Goal: Information Seeking & Learning: Learn about a topic

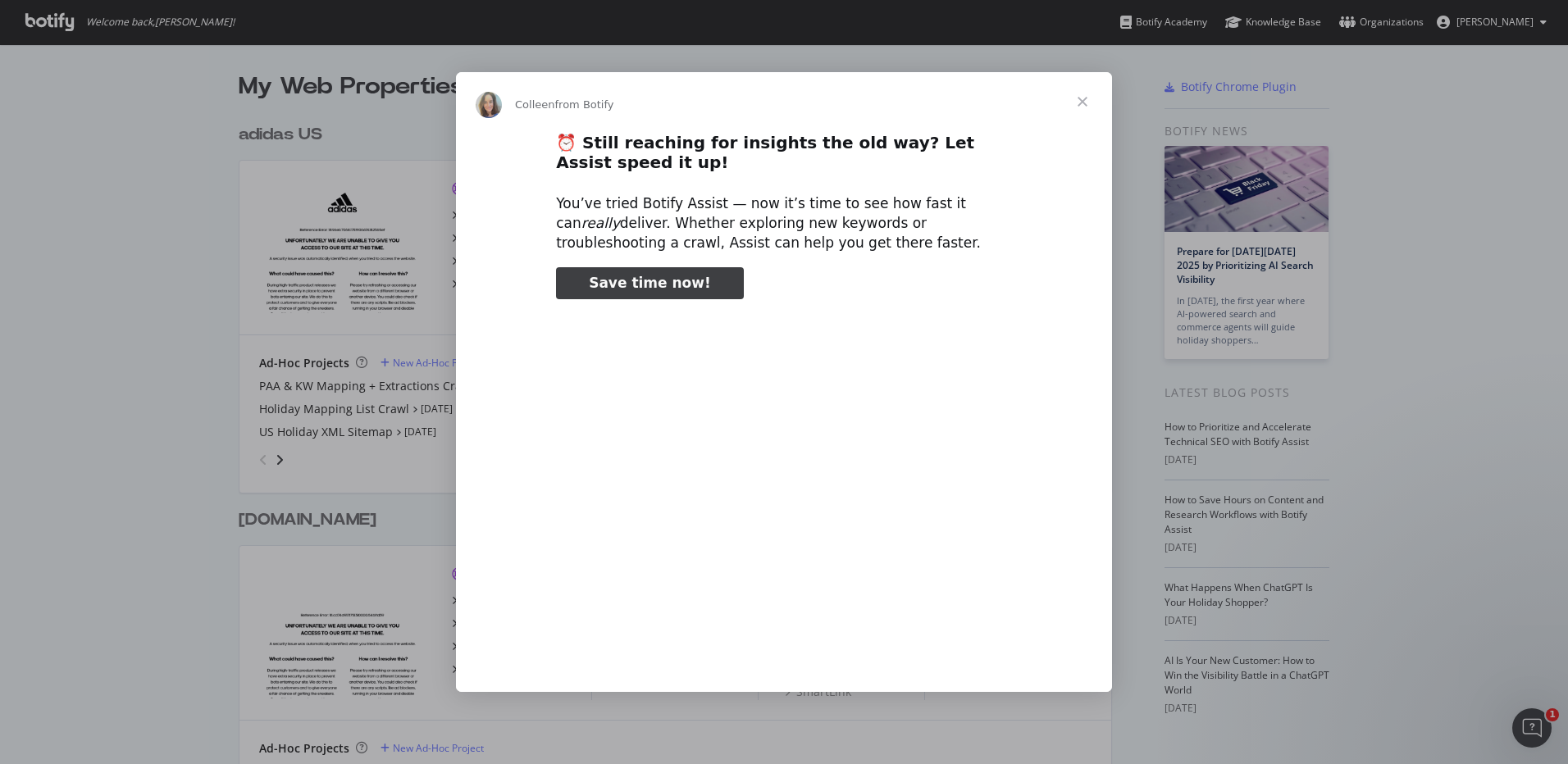
type input "583357"
click at [1082, 104] on span "Close" at bounding box center [1082, 101] width 59 height 59
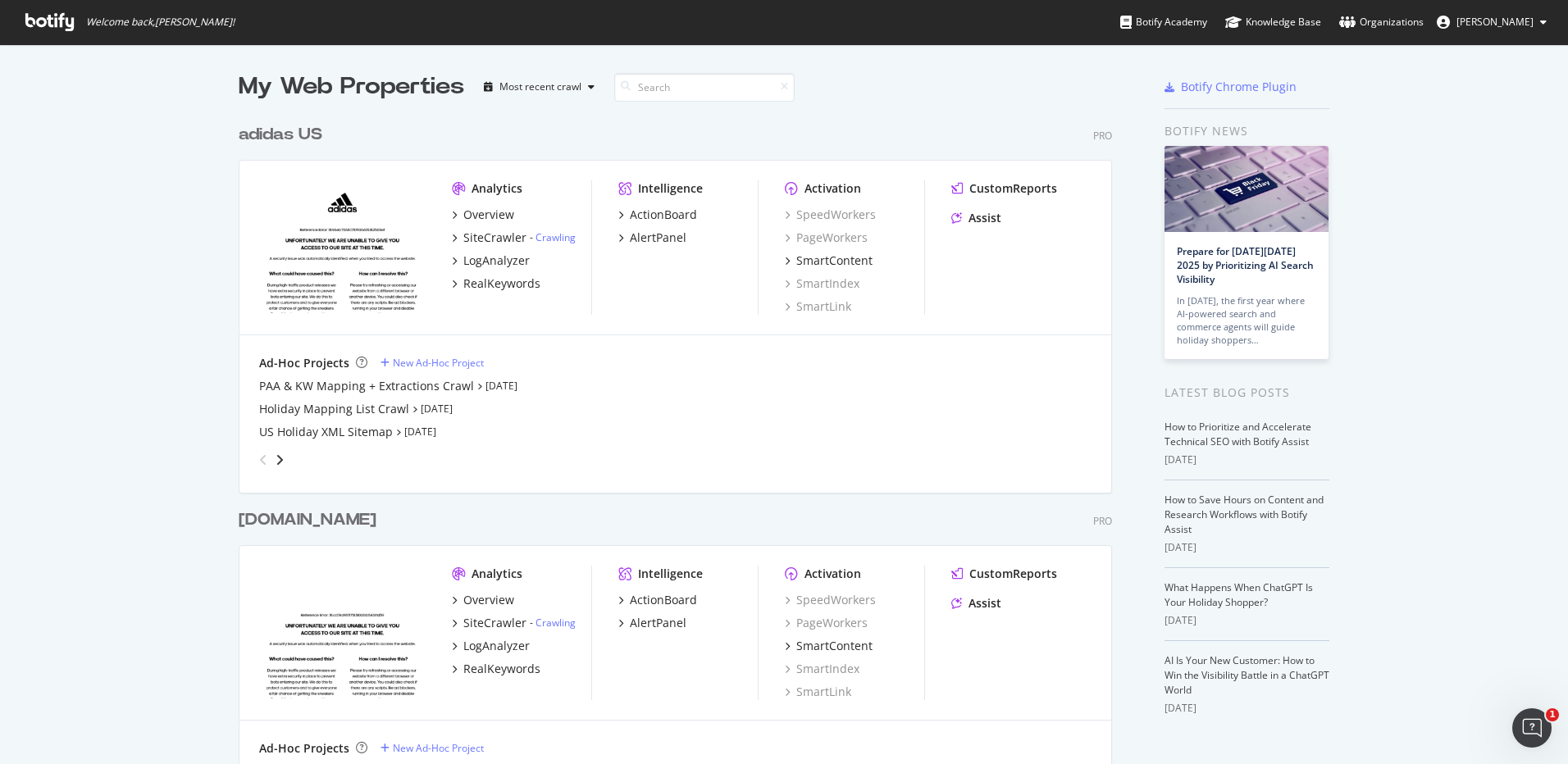
click at [179, 159] on div "My Web Properties Most recent crawl adidas US Pro Analytics Overview SiteCrawle…" at bounding box center [784, 457] width 1568 height 826
click at [986, 175] on div "Analytics Overview SiteCrawler - Crawling LogAnalyzer RealKeywords Intelligence…" at bounding box center [675, 248] width 872 height 175
click at [986, 186] on div "CustomReports" at bounding box center [1013, 188] width 87 height 16
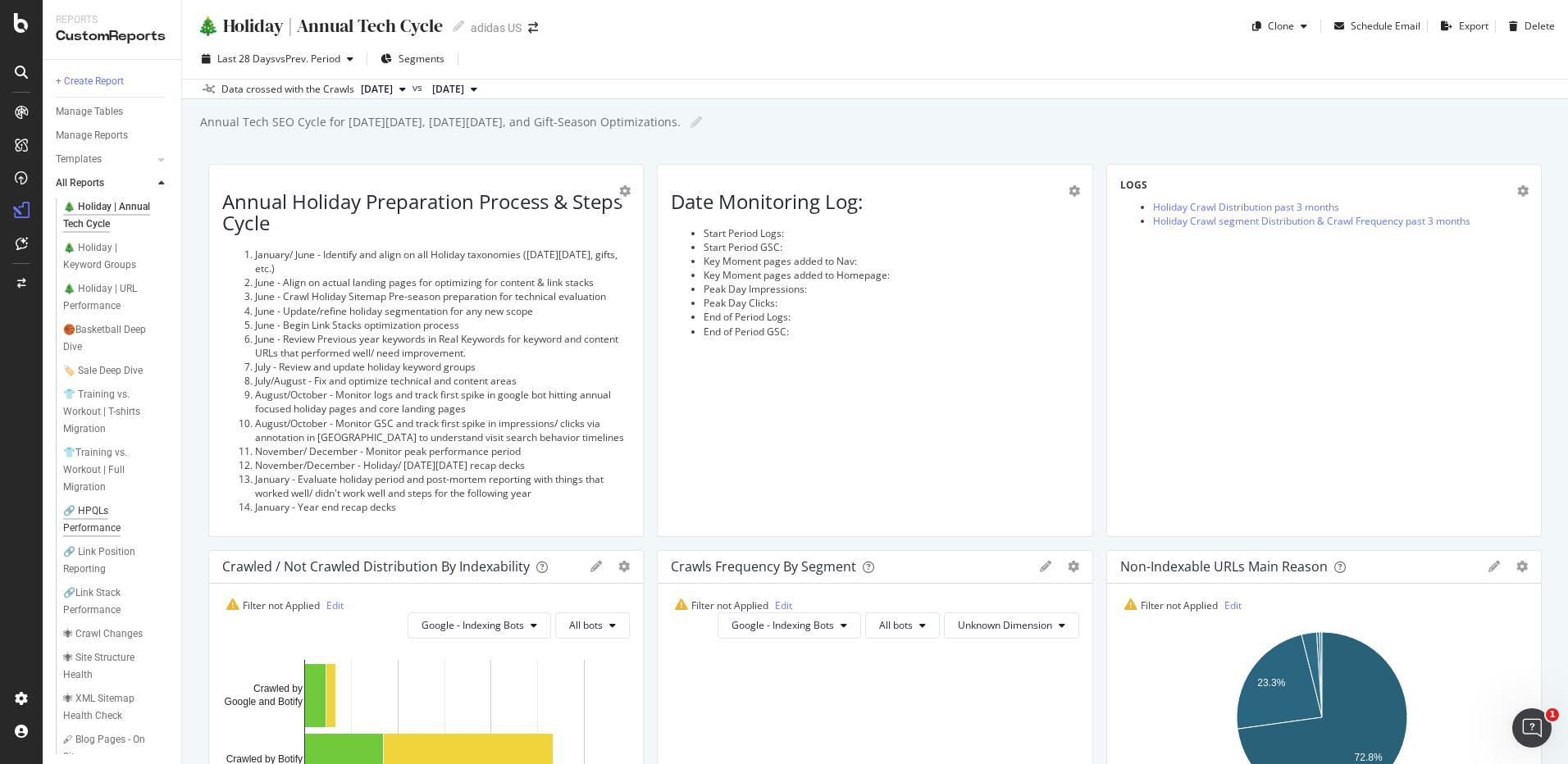
click at [103, 537] on div "🔗 HPQLs Performance" at bounding box center [108, 520] width 92 height 35
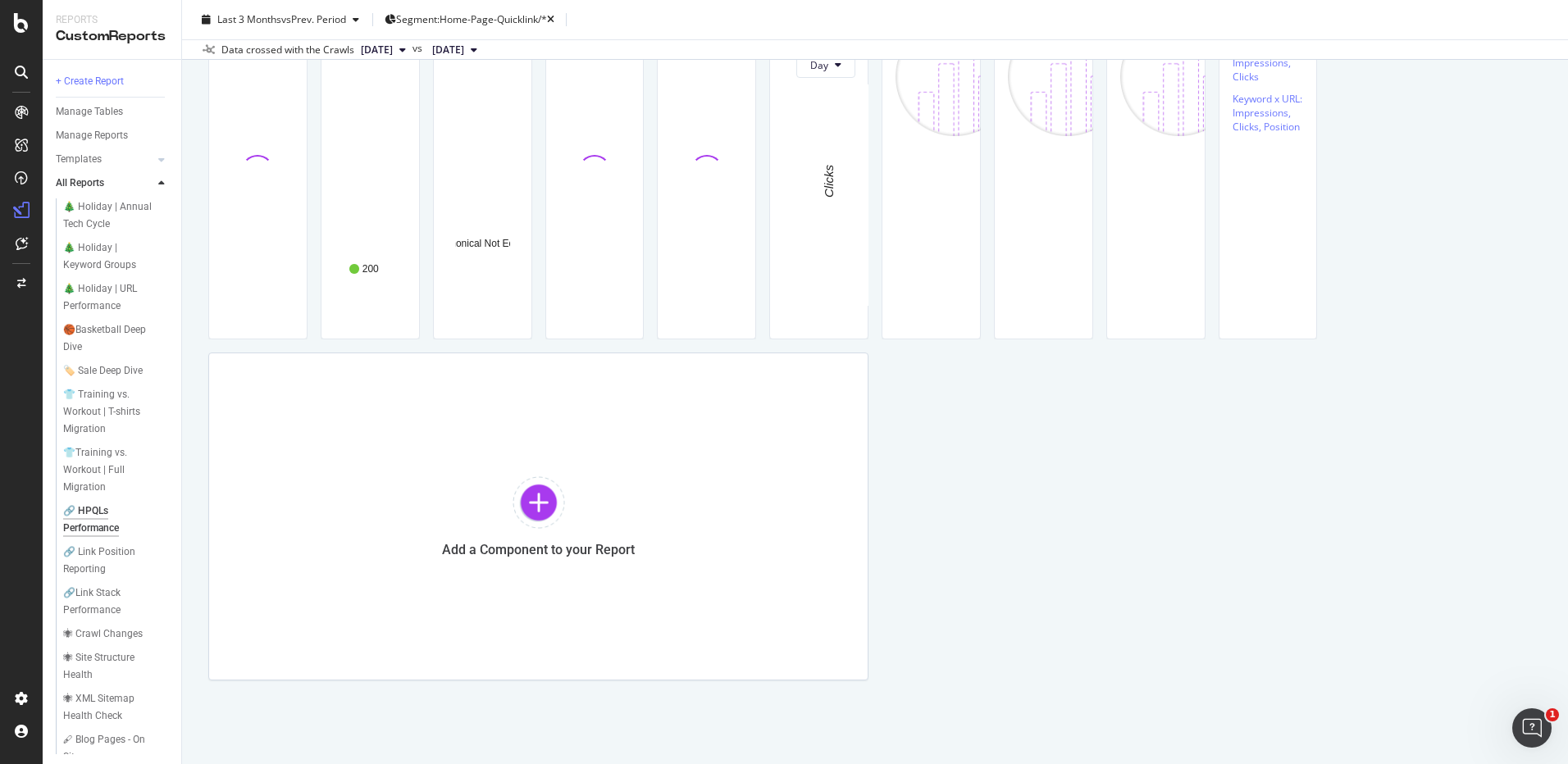
scroll to position [164, 0]
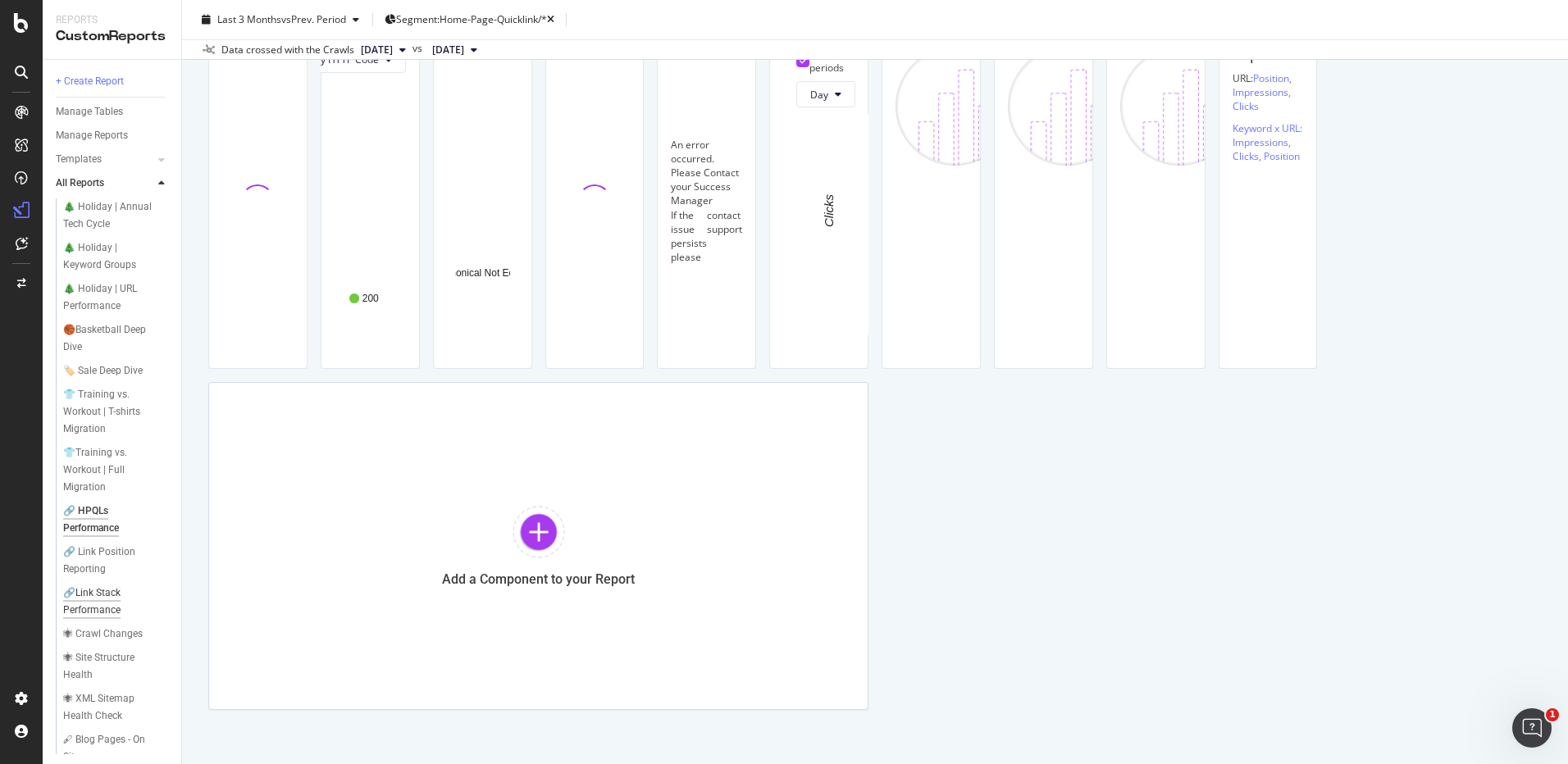
click at [93, 619] on div "🔗Link Stack Performance" at bounding box center [109, 602] width 94 height 35
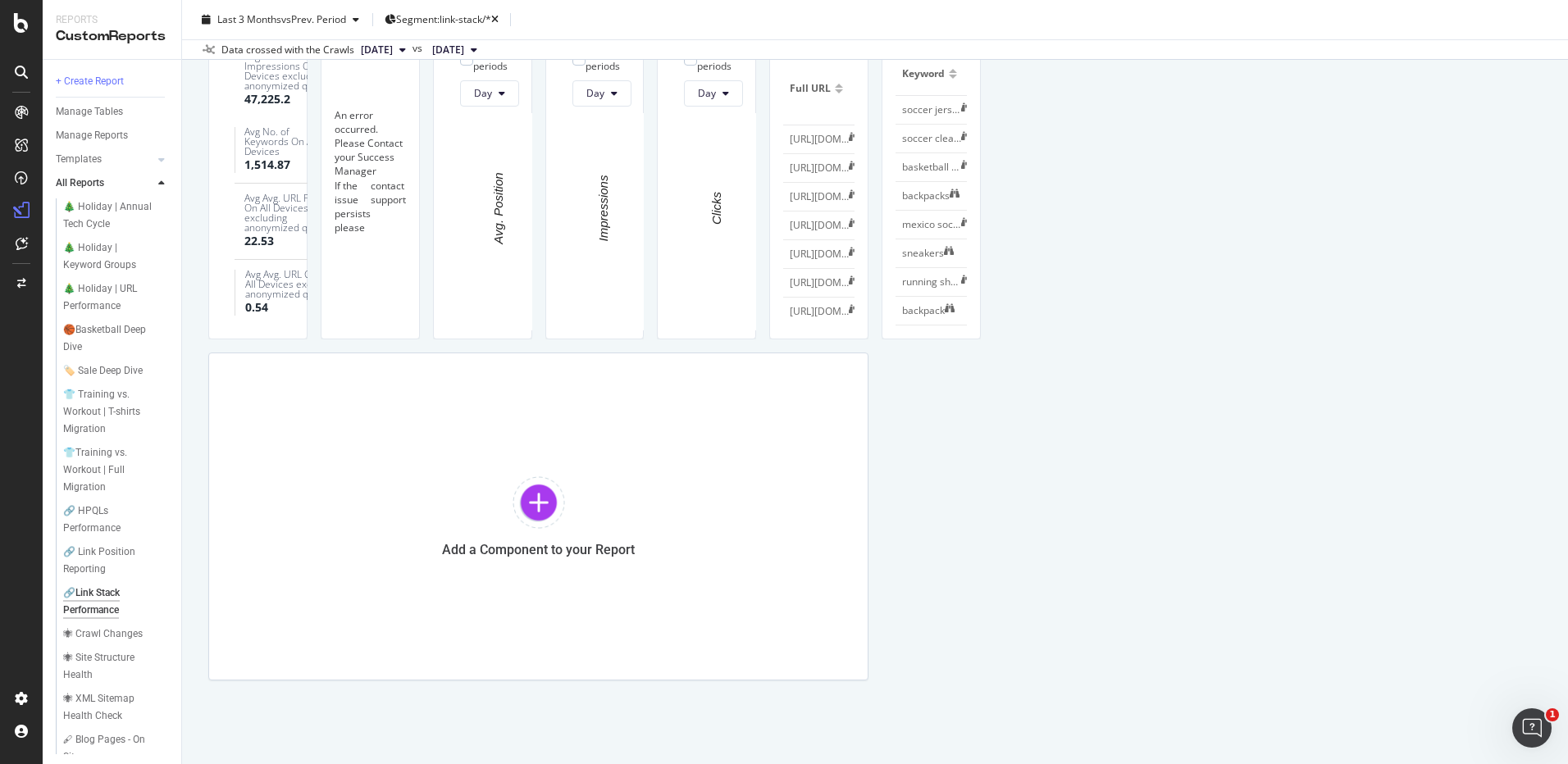
scroll to position [1557, 0]
click at [99, 484] on div "👕Training vs. Workout | Full Migration" at bounding box center [111, 470] width 97 height 52
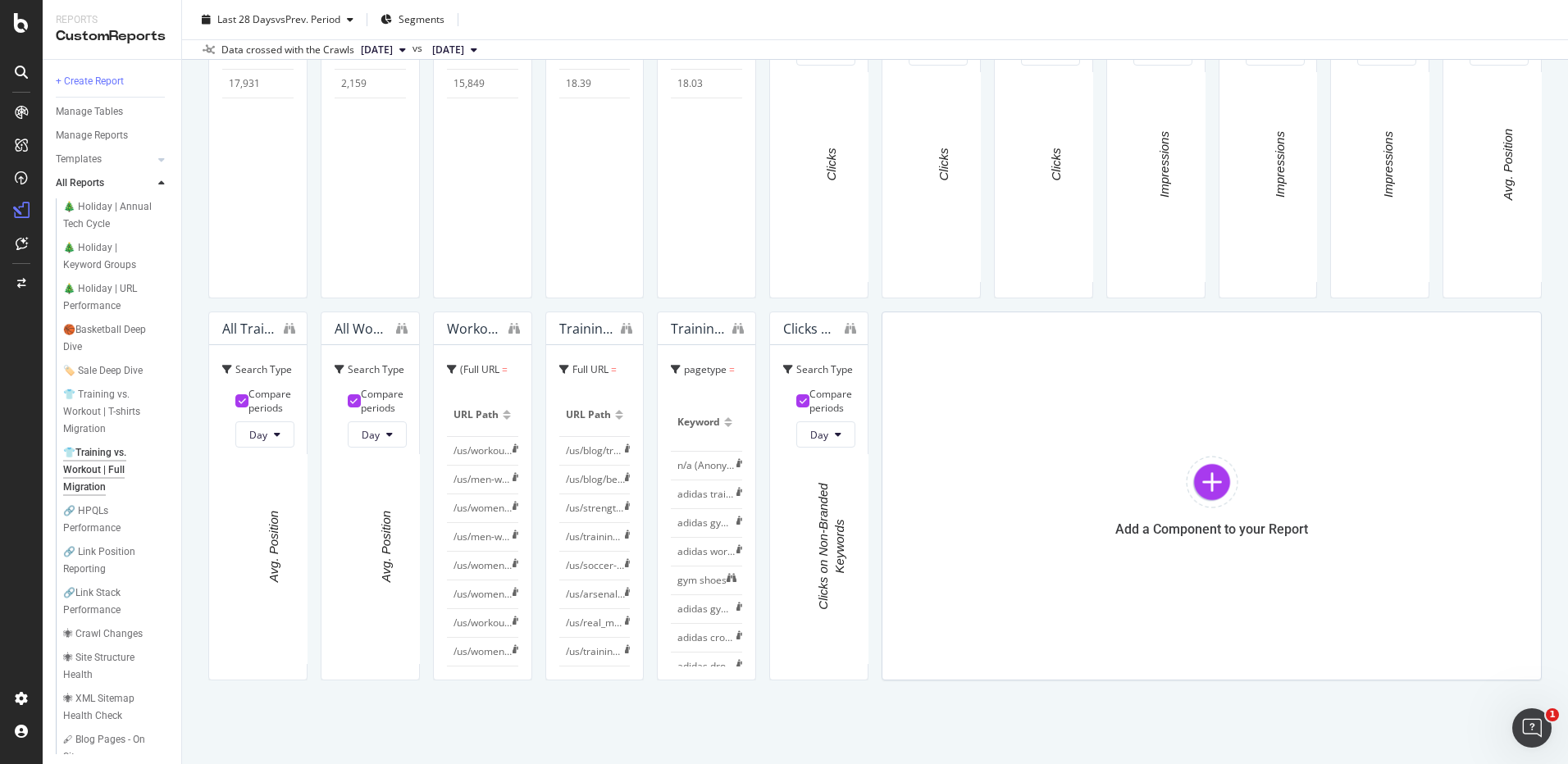
scroll to position [1985, 0]
click at [406, 54] on icon at bounding box center [402, 50] width 6 height 10
click at [479, 150] on div "[DATE]" at bounding box center [418, 154] width 120 height 15
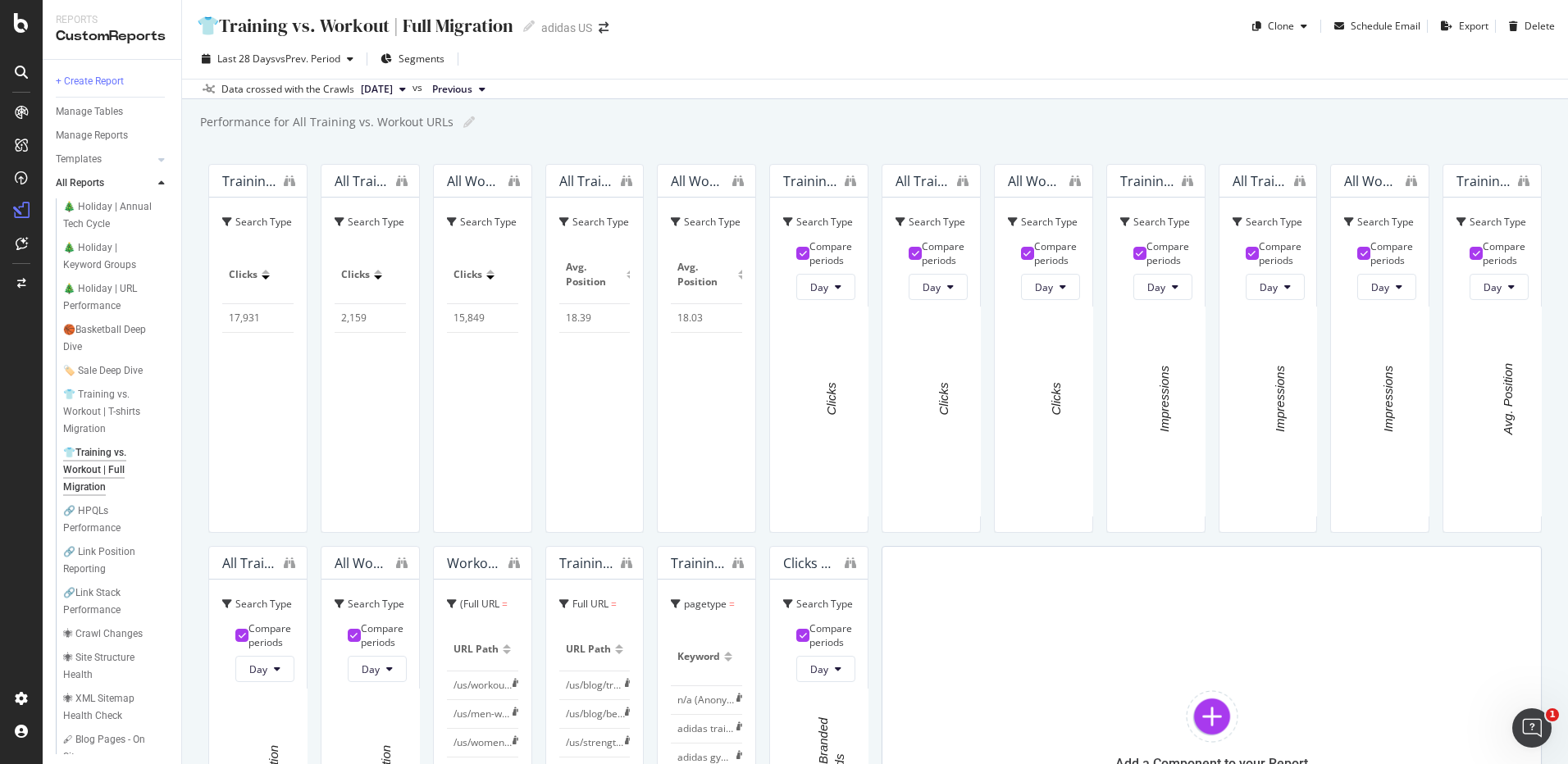
click at [486, 88] on icon at bounding box center [482, 89] width 6 height 10
drag, startPoint x: 1421, startPoint y: 145, endPoint x: 1448, endPoint y: 132, distance: 30.0
click at [1421, 144] on div "👕Training vs. Workout | Full Migration 👕Training vs. Workout | Full Migration a…" at bounding box center [875, 382] width 1386 height 764
